Goal: Transaction & Acquisition: Obtain resource

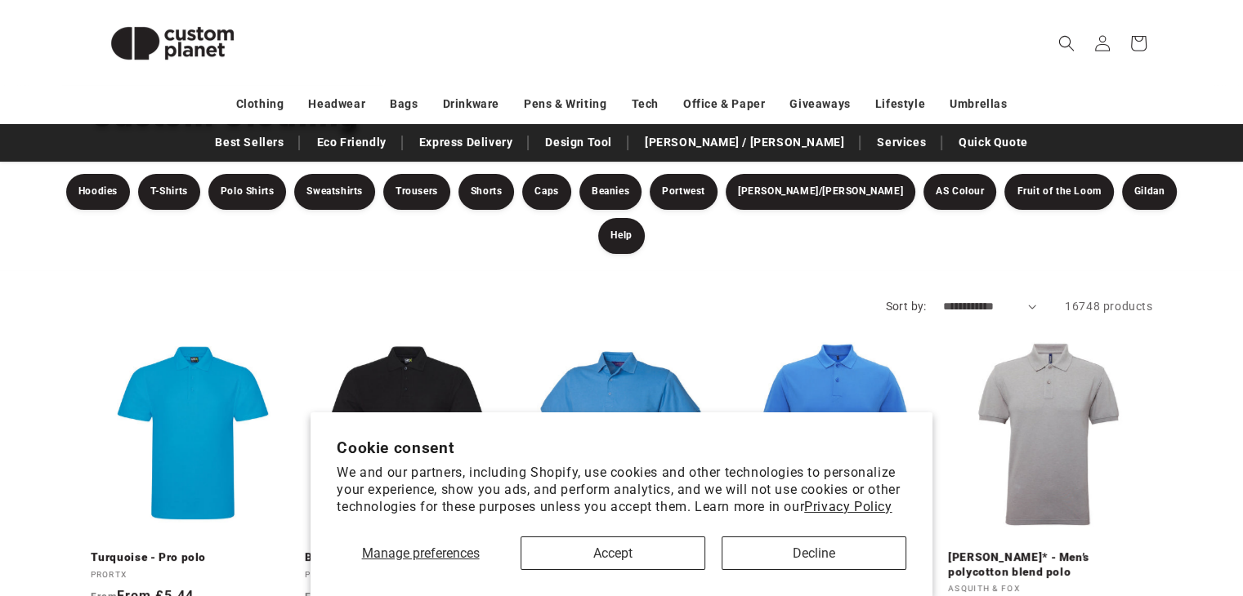
scroll to position [150, 0]
click at [600, 554] on button "Accept" at bounding box center [612, 553] width 185 height 33
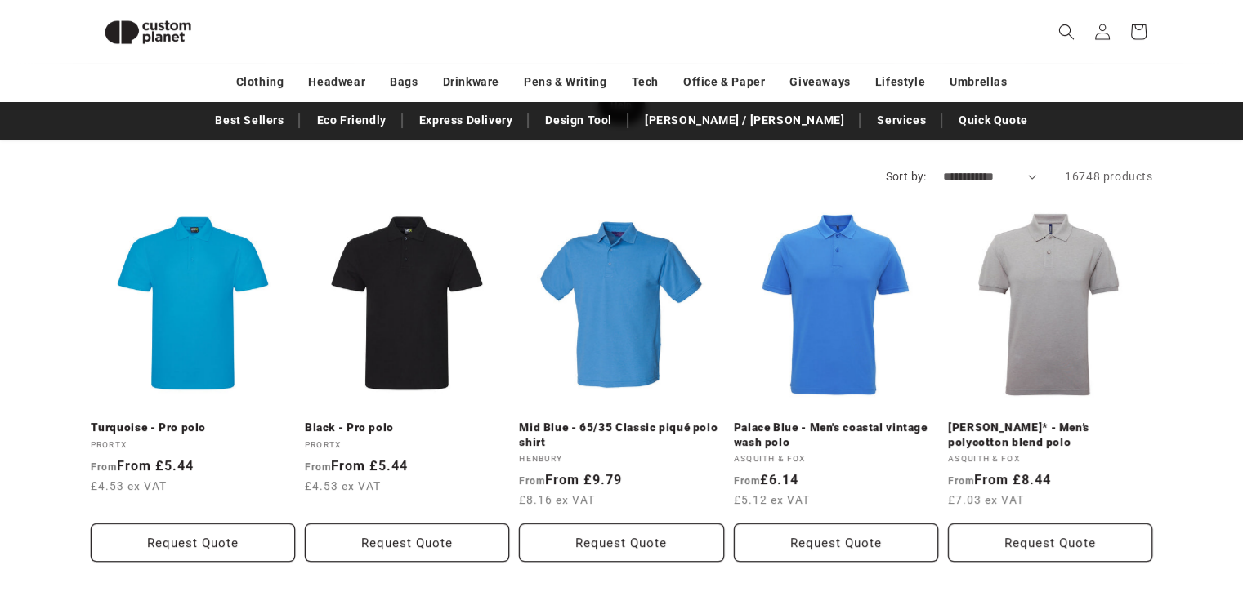
scroll to position [252, 0]
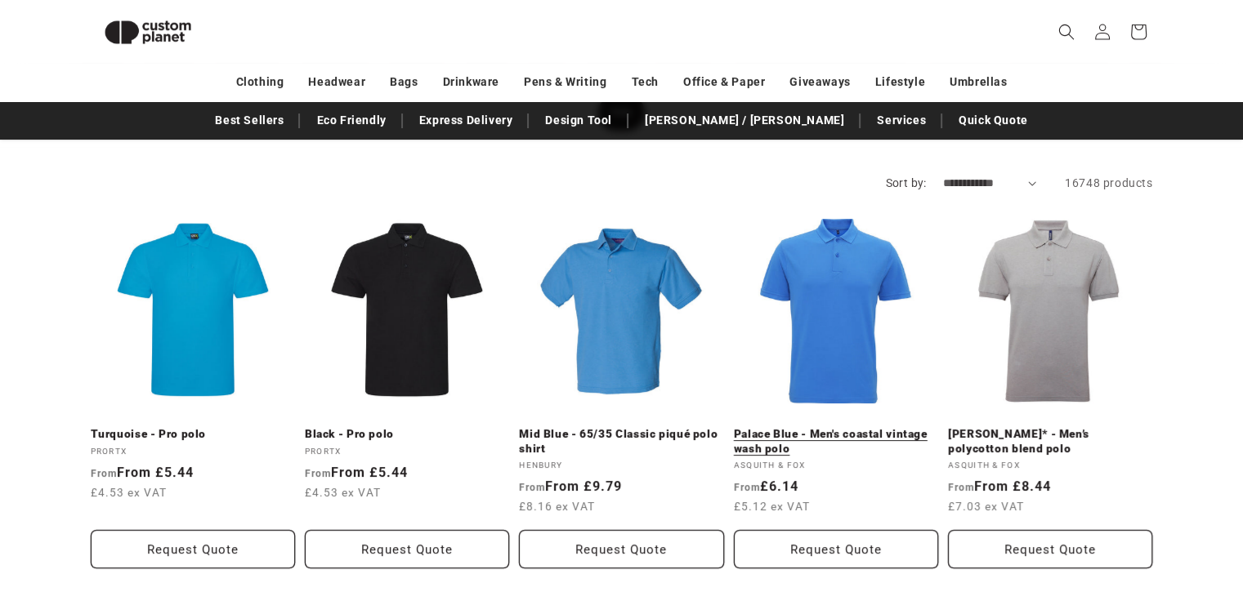
click at [828, 427] on link "Palace Blue - Men's coastal vintage wash polo" at bounding box center [836, 441] width 204 height 29
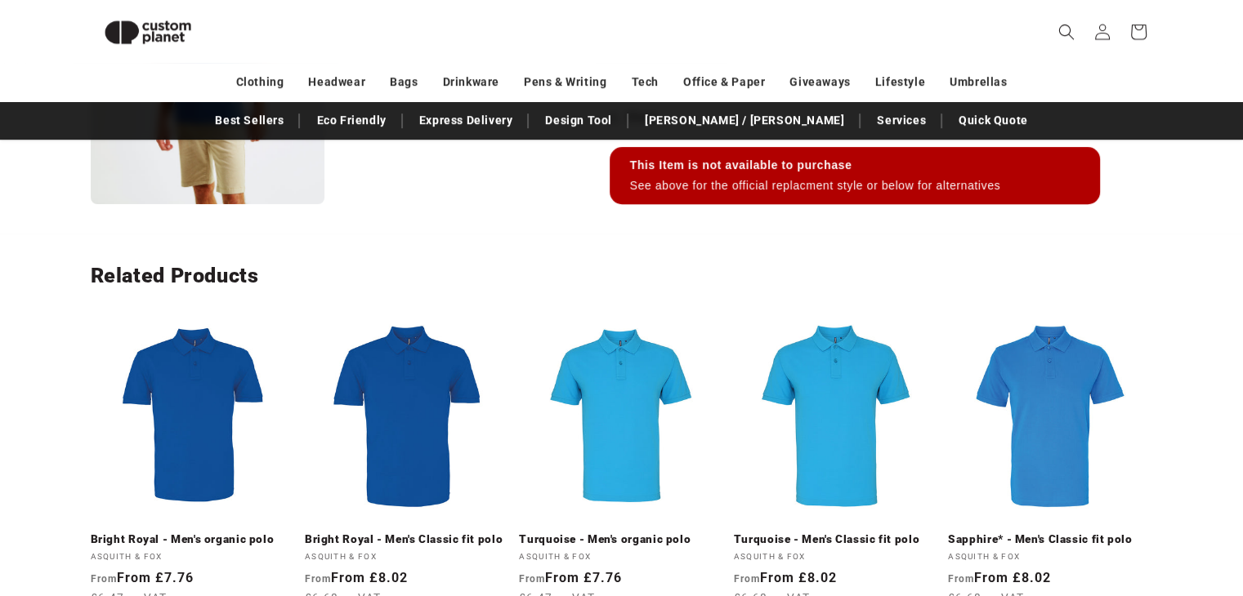
scroll to position [820, 0]
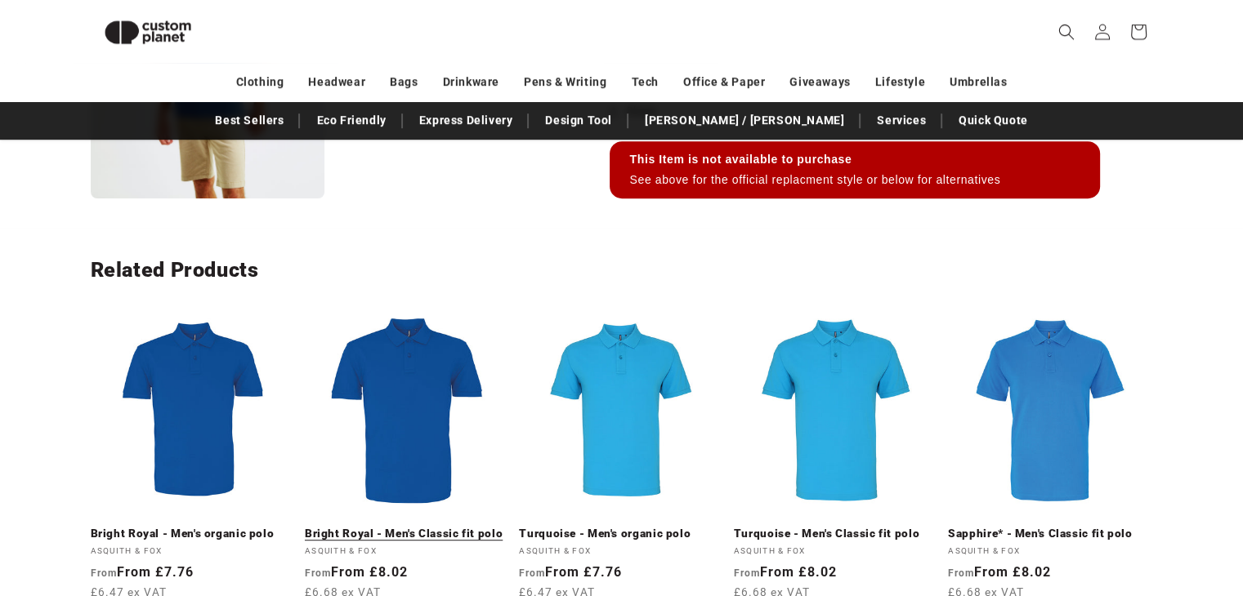
click at [428, 527] on link "Bright Royal - Men's Classic fit polo" at bounding box center [407, 534] width 204 height 15
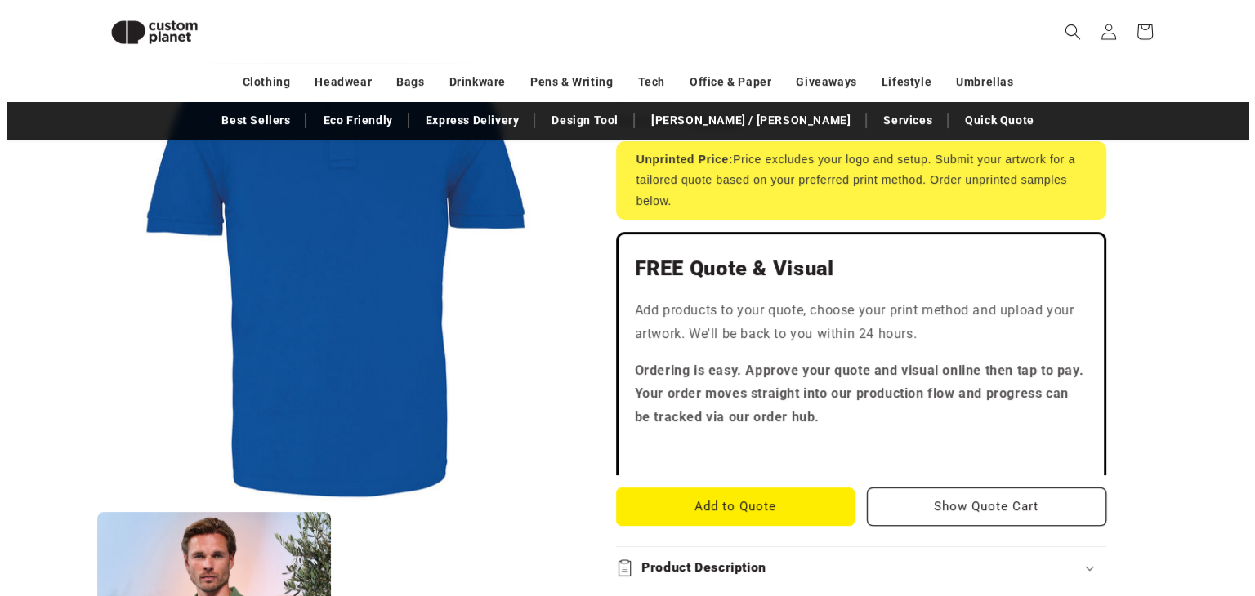
scroll to position [461, 0]
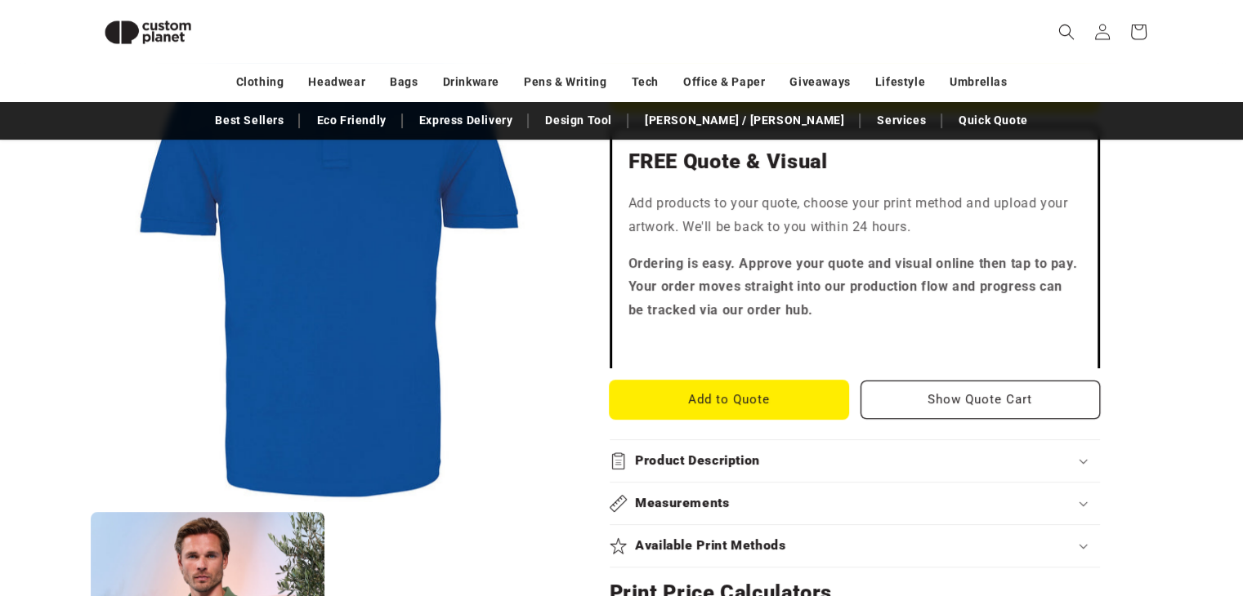
click at [734, 404] on button "Add to Quote" at bounding box center [728, 400] width 239 height 38
